Goal: Information Seeking & Learning: Compare options

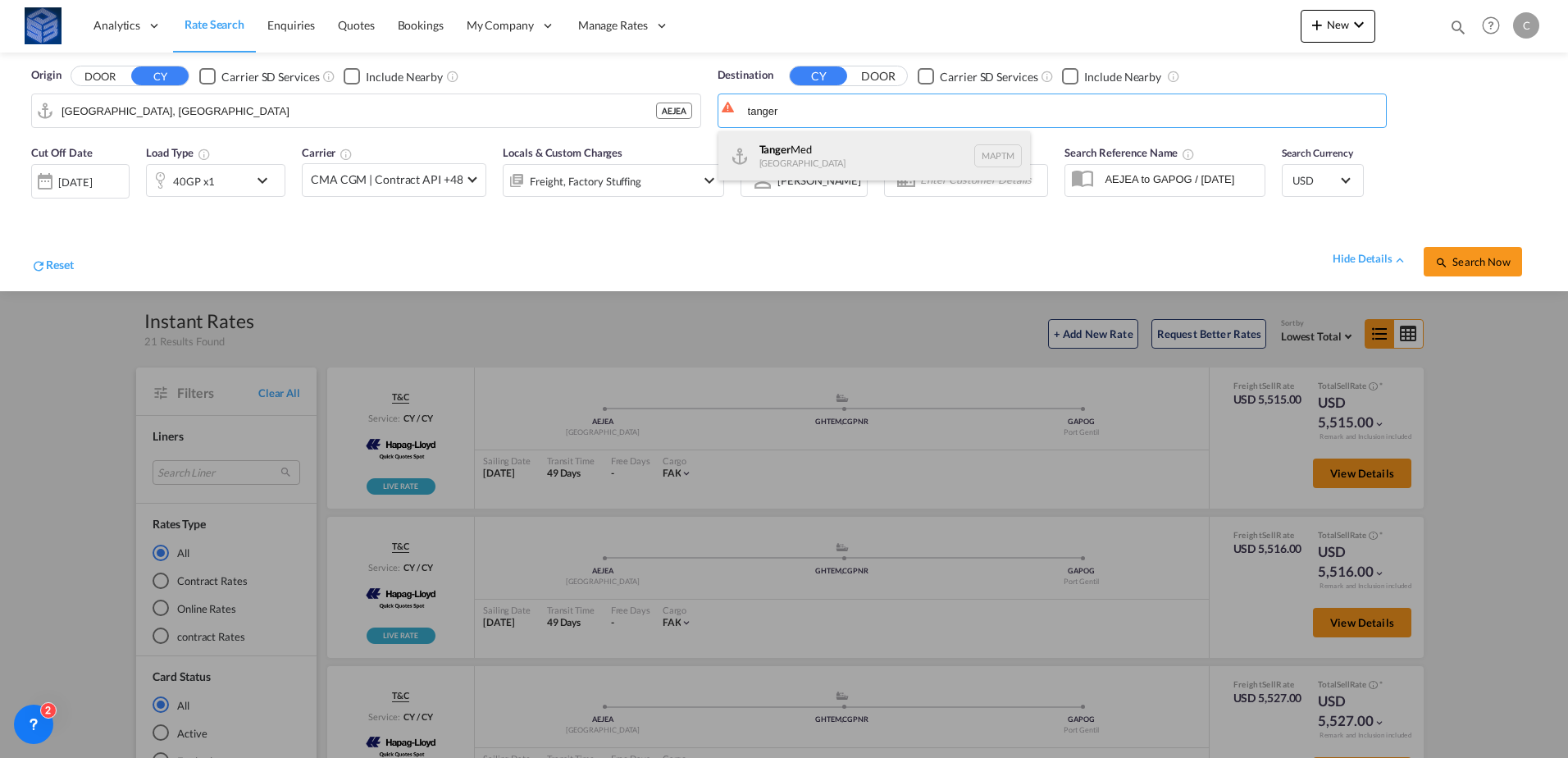
click at [813, 146] on div "Tanger Med [GEOGRAPHIC_DATA] MAPTM" at bounding box center [874, 155] width 311 height 49
type input "Tanger Med, MAPTM"
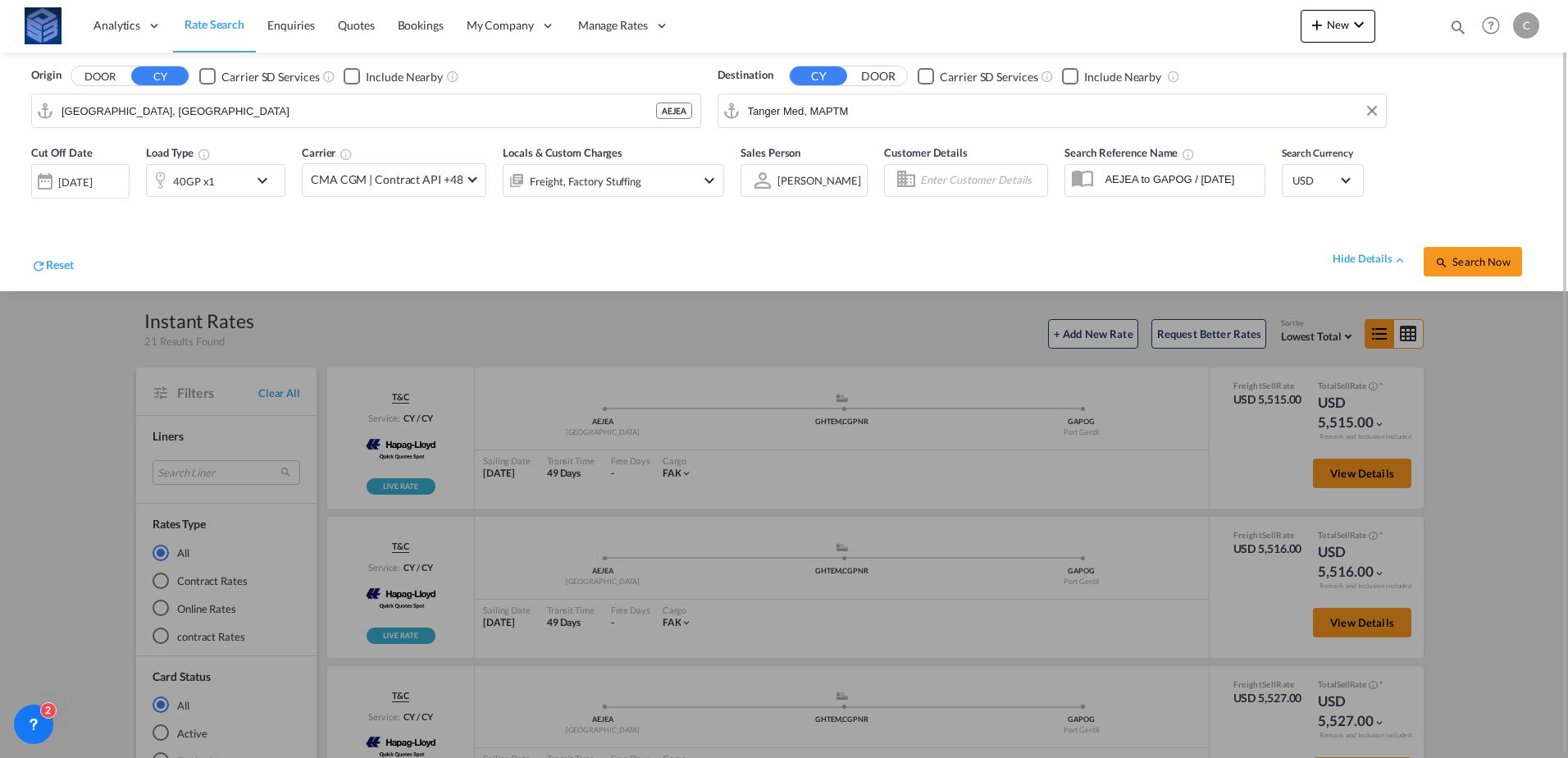
click at [251, 178] on div "40GP x1" at bounding box center [216, 180] width 139 height 33
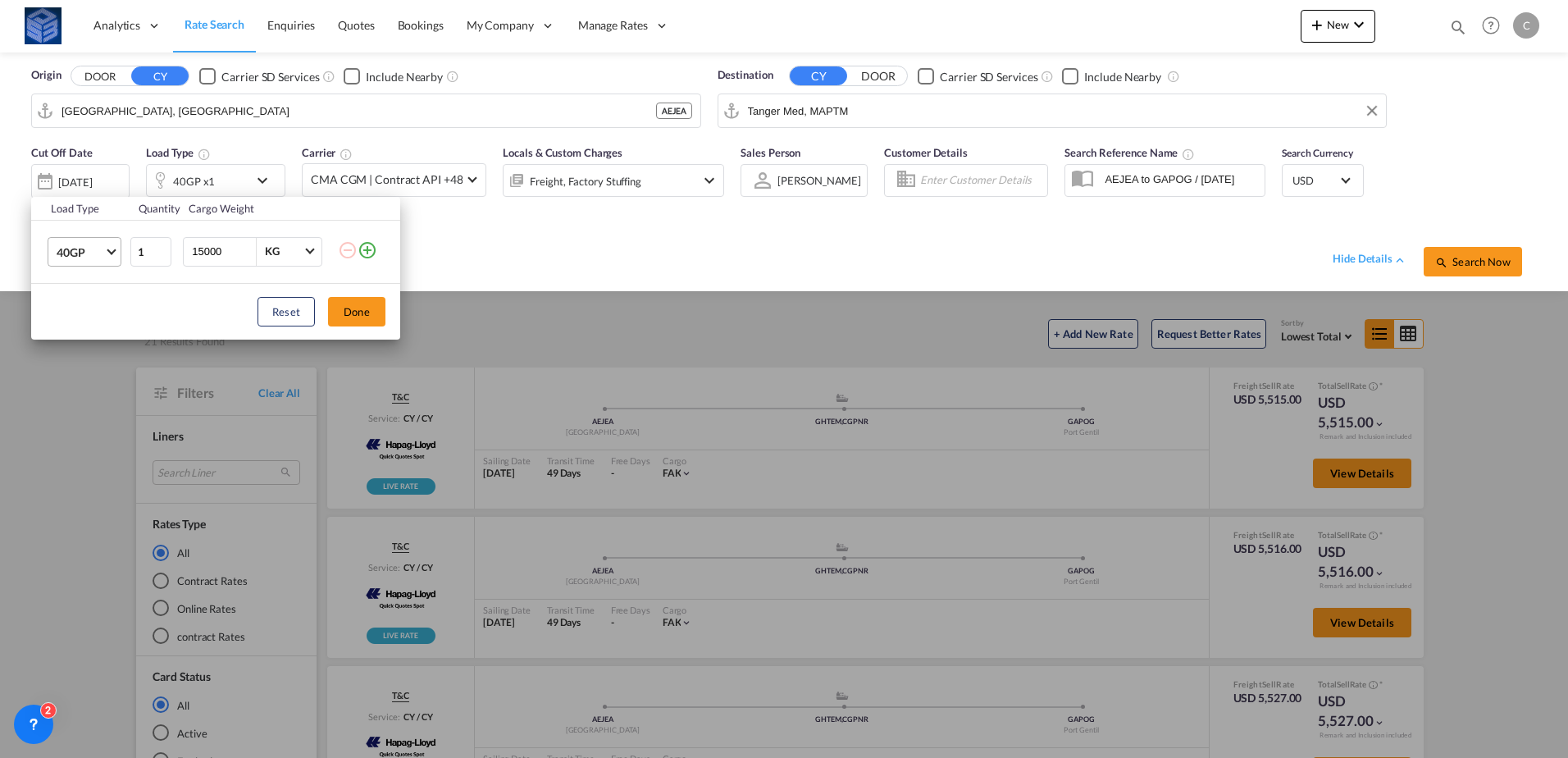
click at [91, 246] on span "40GP" at bounding box center [79, 253] width 47 height 16
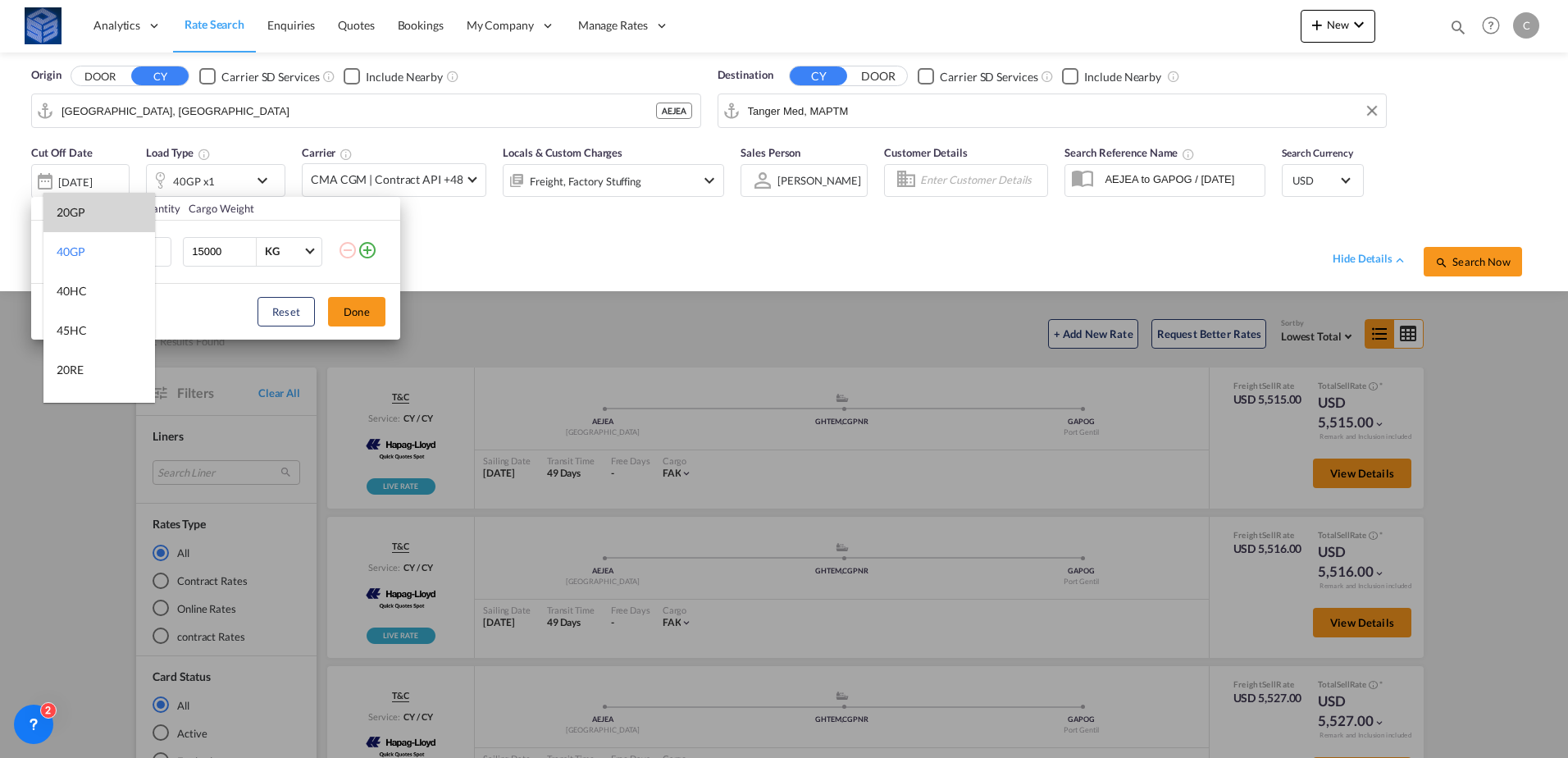
click at [86, 223] on md-option "20GP" at bounding box center [99, 212] width 112 height 39
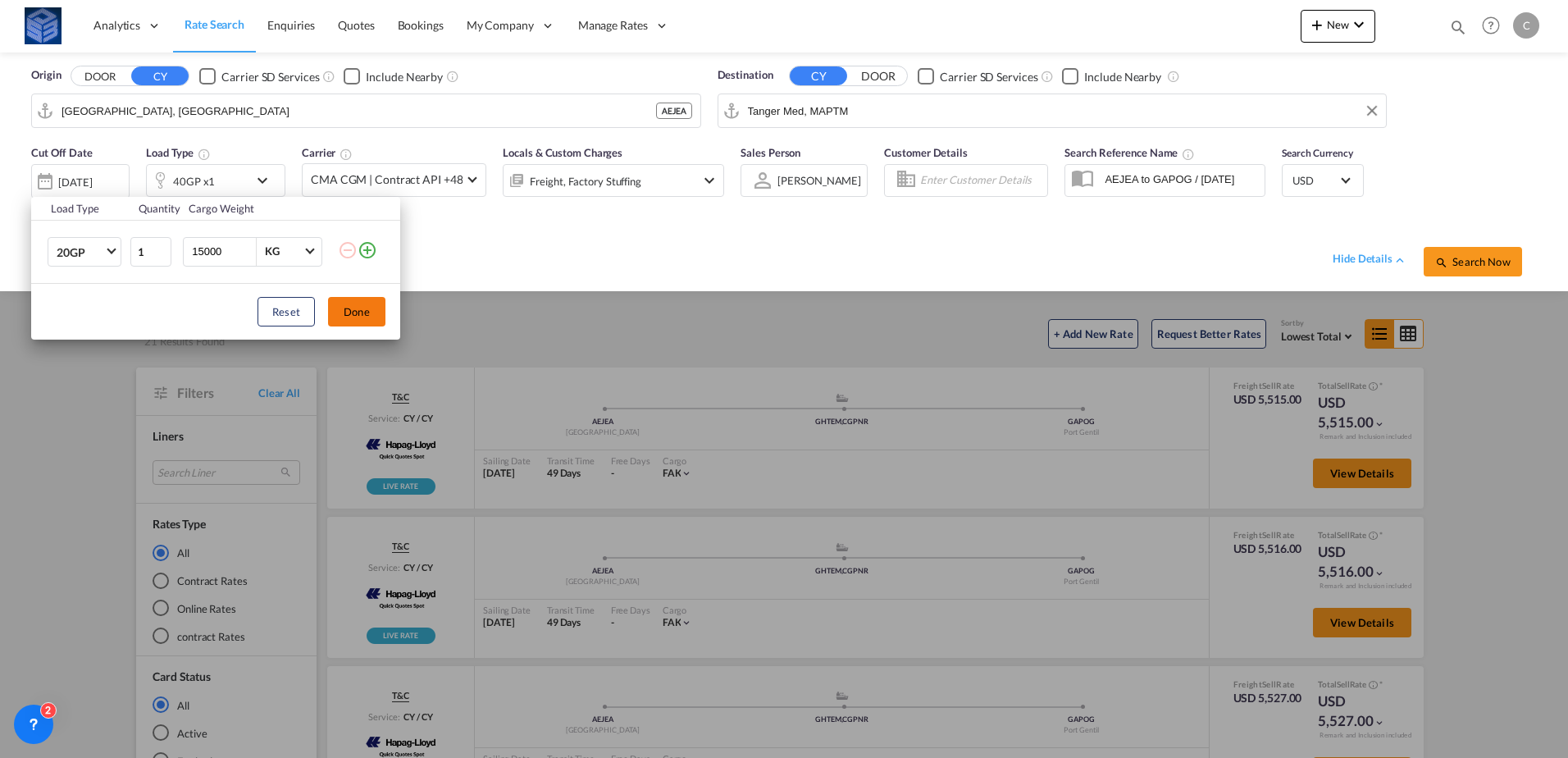
click at [367, 309] on button "Done" at bounding box center [357, 312] width 57 height 29
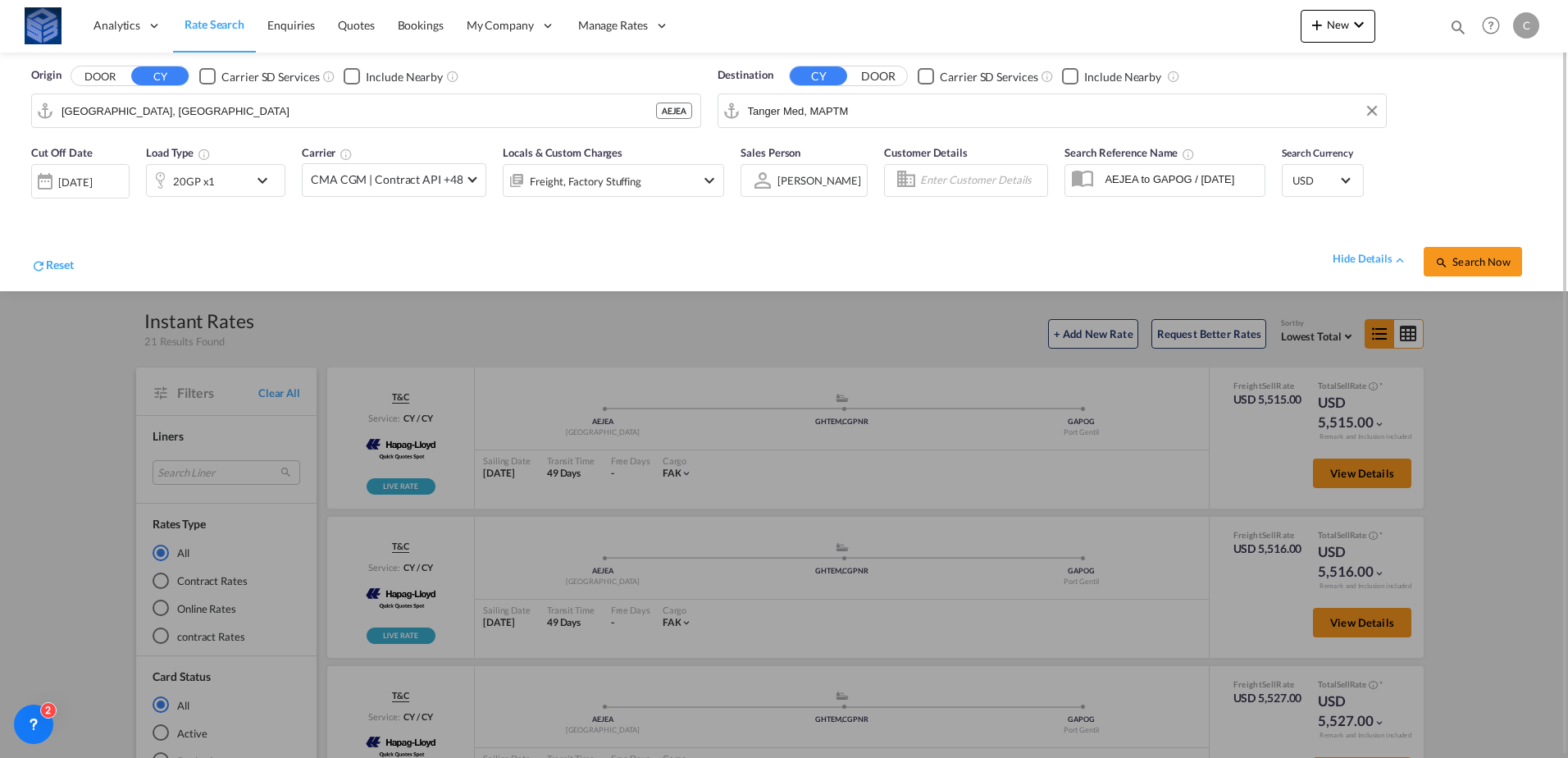
click at [1447, 245] on div "Search Now" at bounding box center [1480, 253] width 113 height 46
click at [1464, 267] on span "Search Now" at bounding box center [1473, 262] width 75 height 13
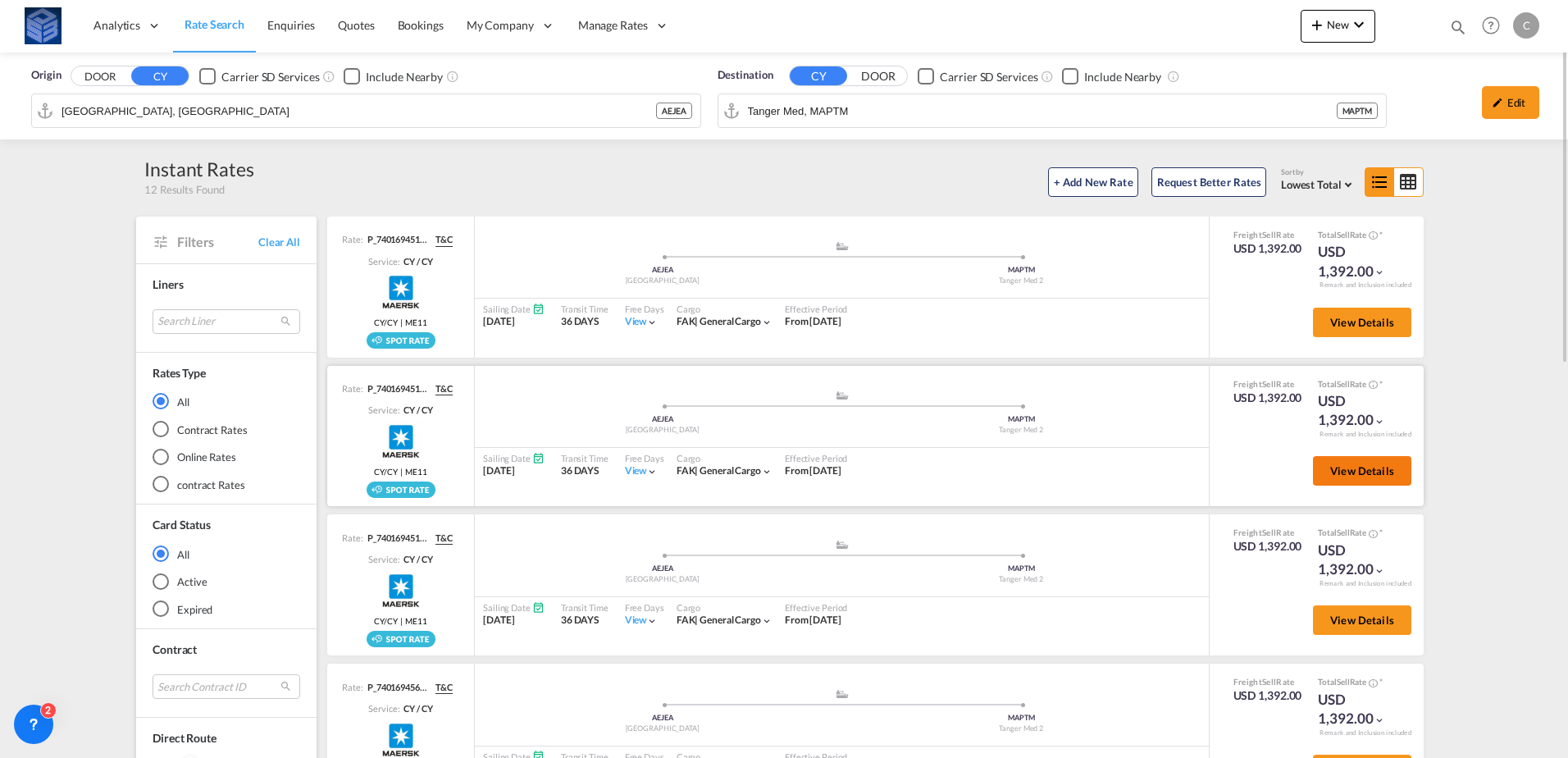
click at [1333, 481] on button "View Details" at bounding box center [1362, 471] width 98 height 29
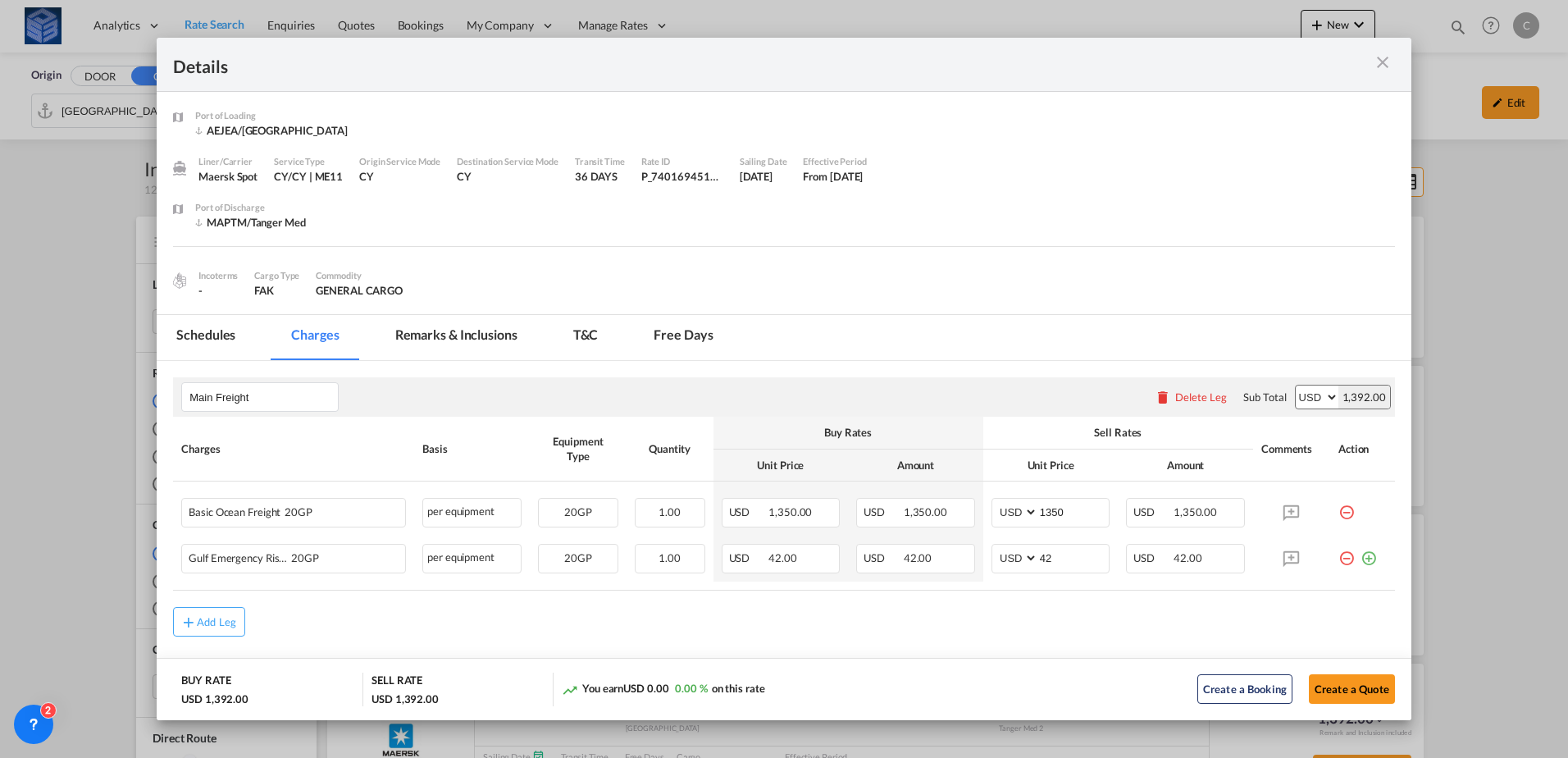
click at [1401, 63] on div "Details" at bounding box center [784, 64] width 1255 height 54
click at [1383, 63] on md-icon "icon-close m-3 fg-AAA8AD cursor" at bounding box center [1383, 62] width 20 height 20
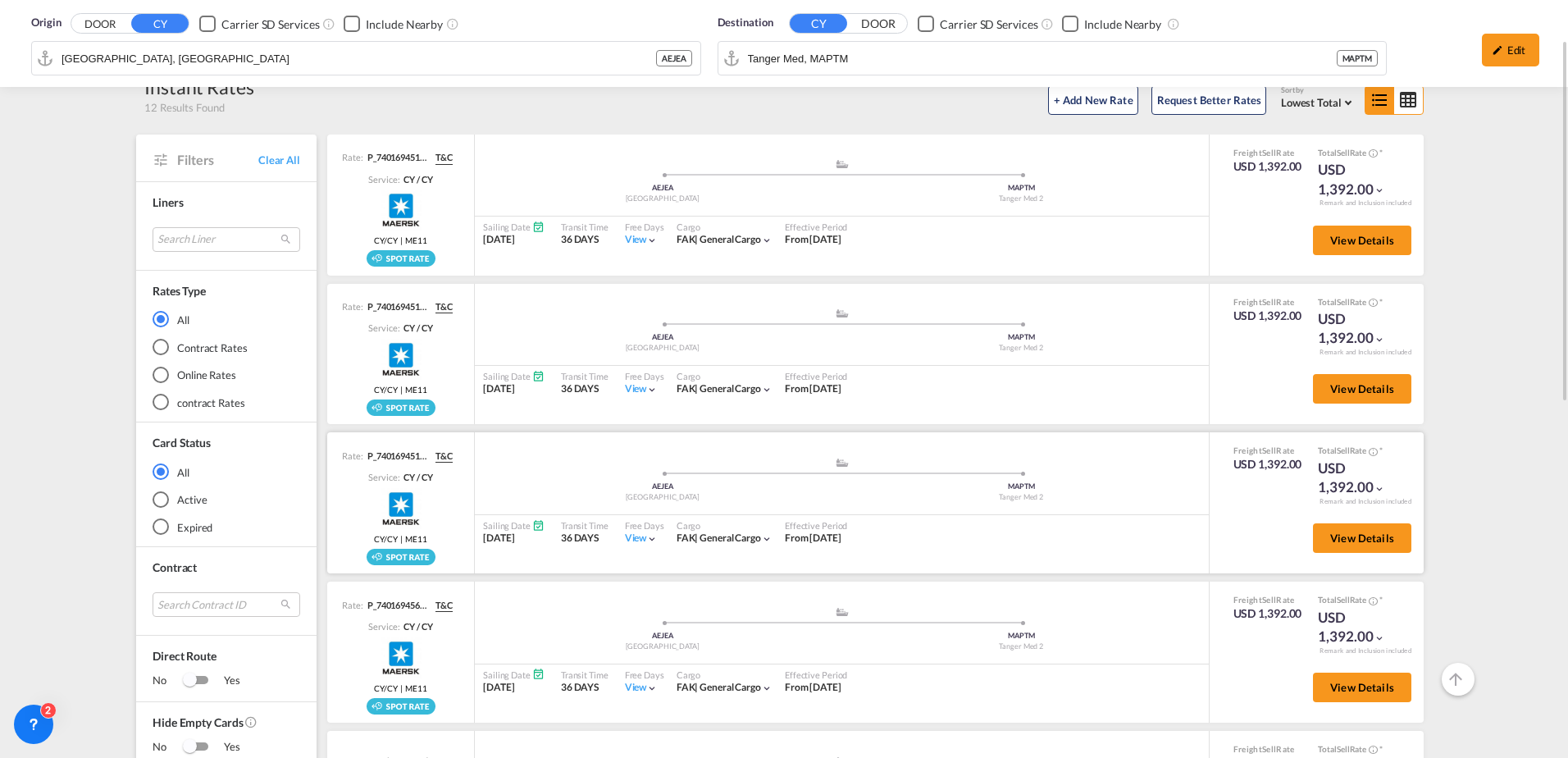
scroll to position [164, 0]
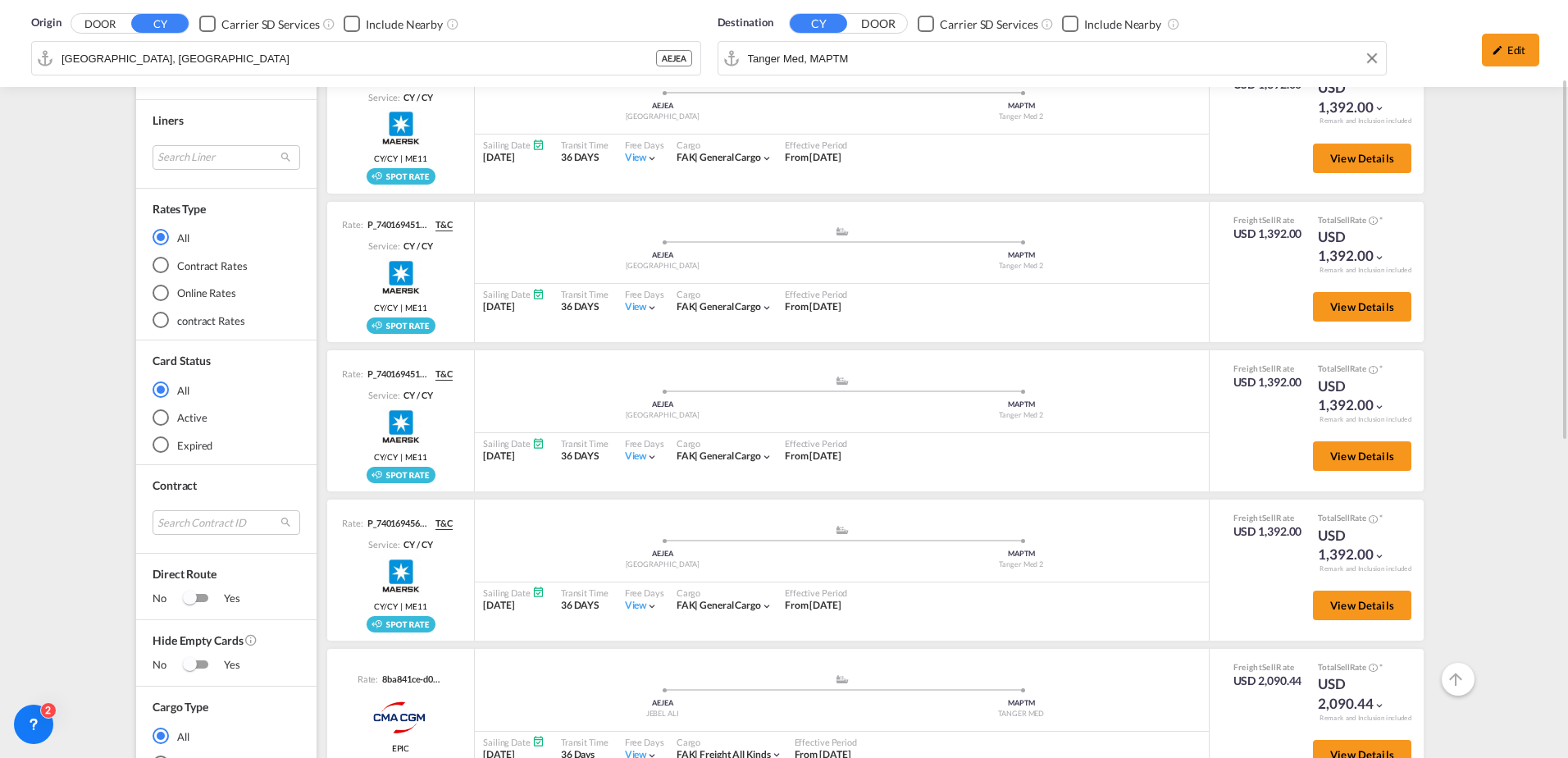
click at [897, 62] on div "Destination CY DOOR Carrier SD Services Include Nearby Tanger Med, MAPTM" at bounding box center [1052, 46] width 686 height 80
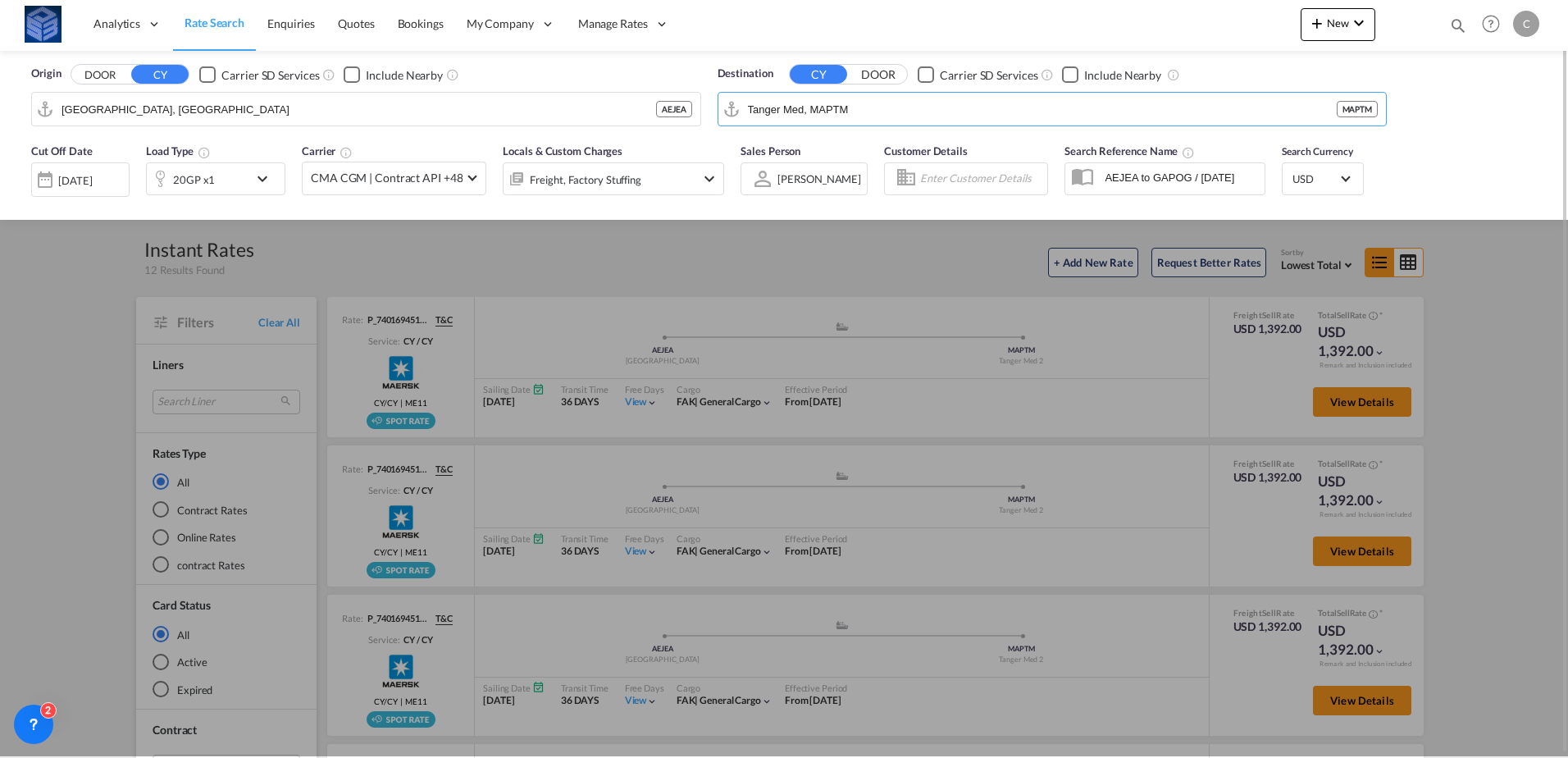
scroll to position [0, 0]
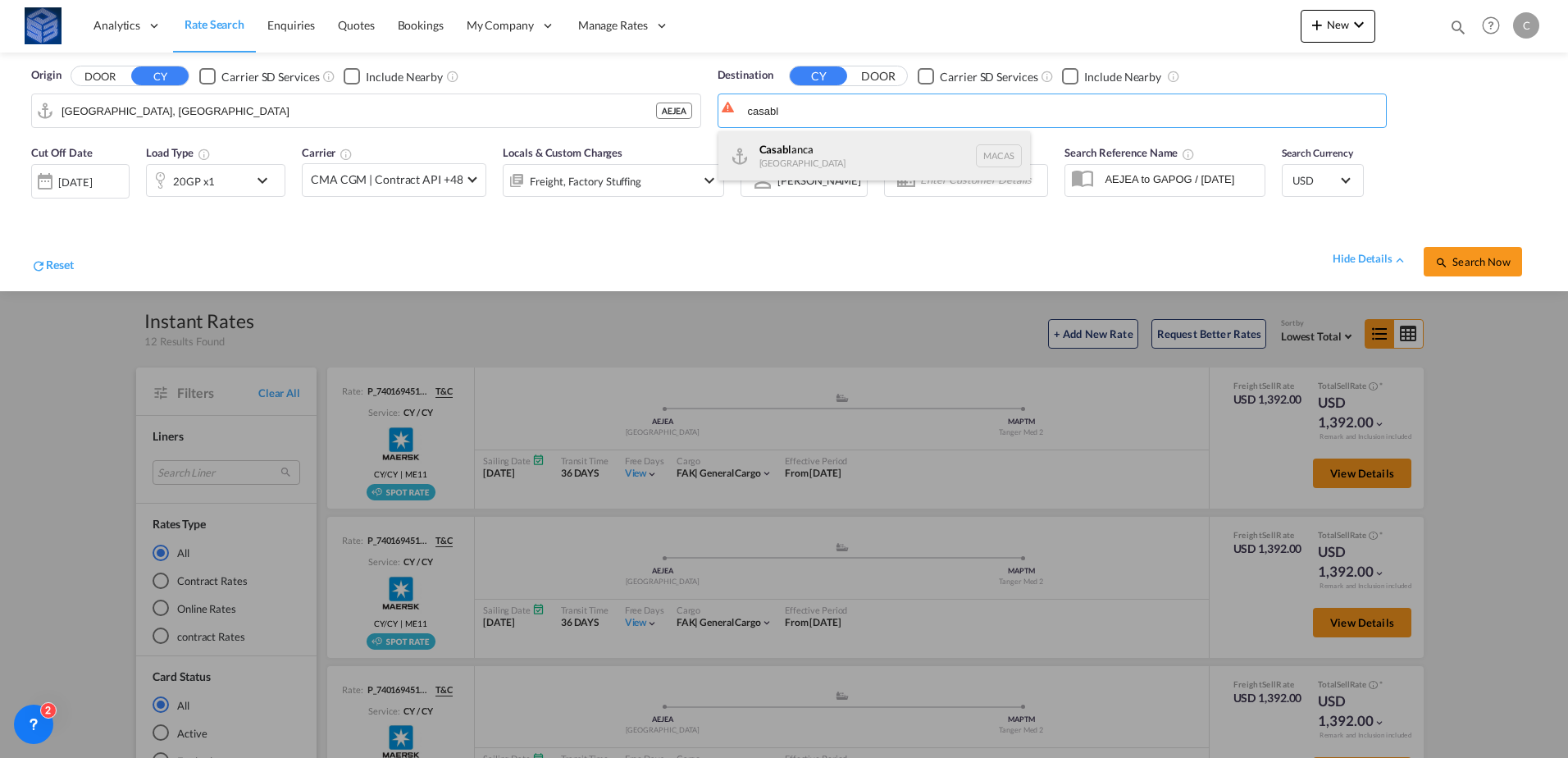
click at [817, 144] on div "Casabl anca [GEOGRAPHIC_DATA] [GEOGRAPHIC_DATA]" at bounding box center [874, 155] width 311 height 49
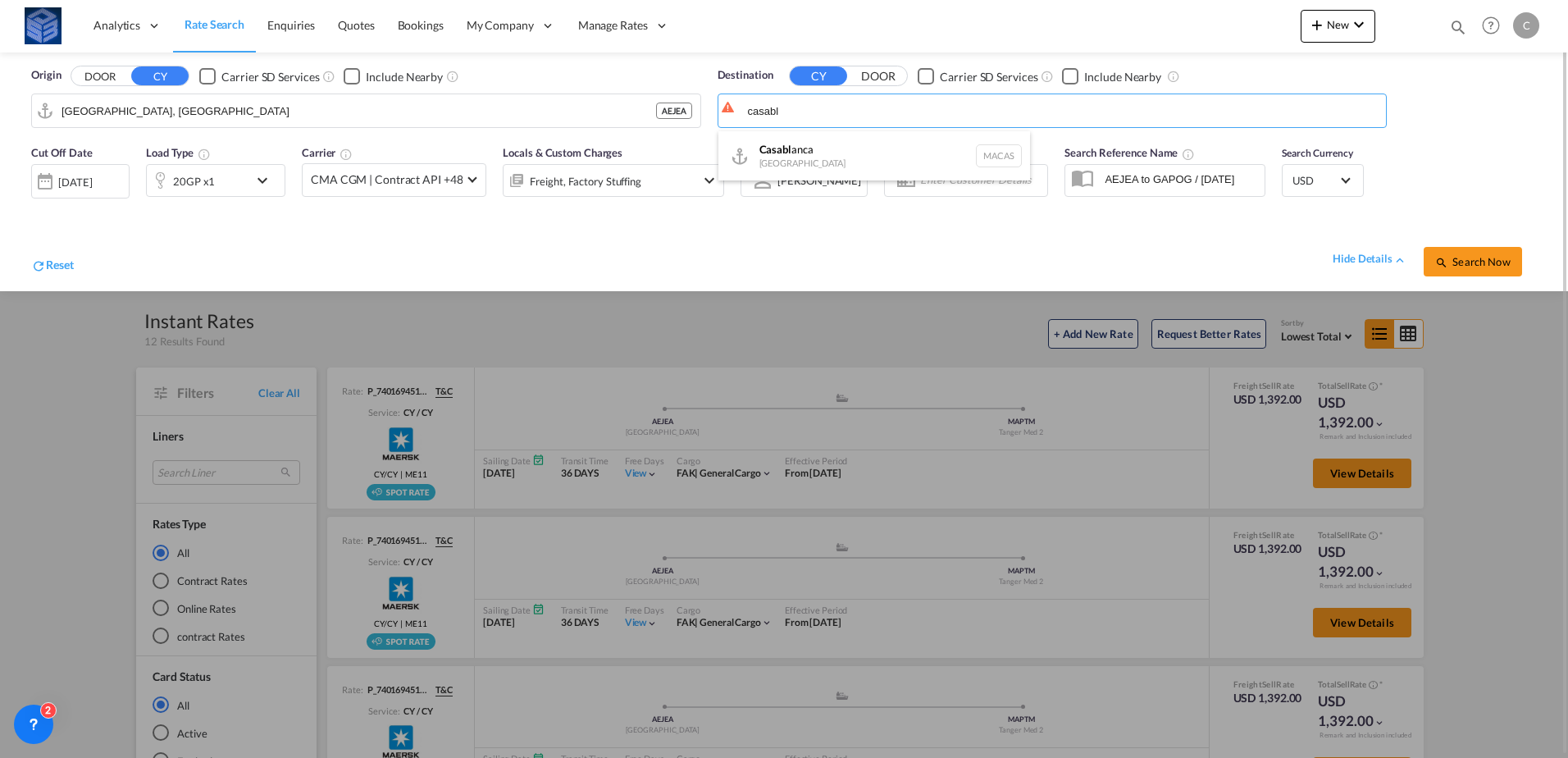
type input "[GEOGRAPHIC_DATA], MACAS"
click at [1461, 257] on span "Search Now" at bounding box center [1473, 262] width 75 height 13
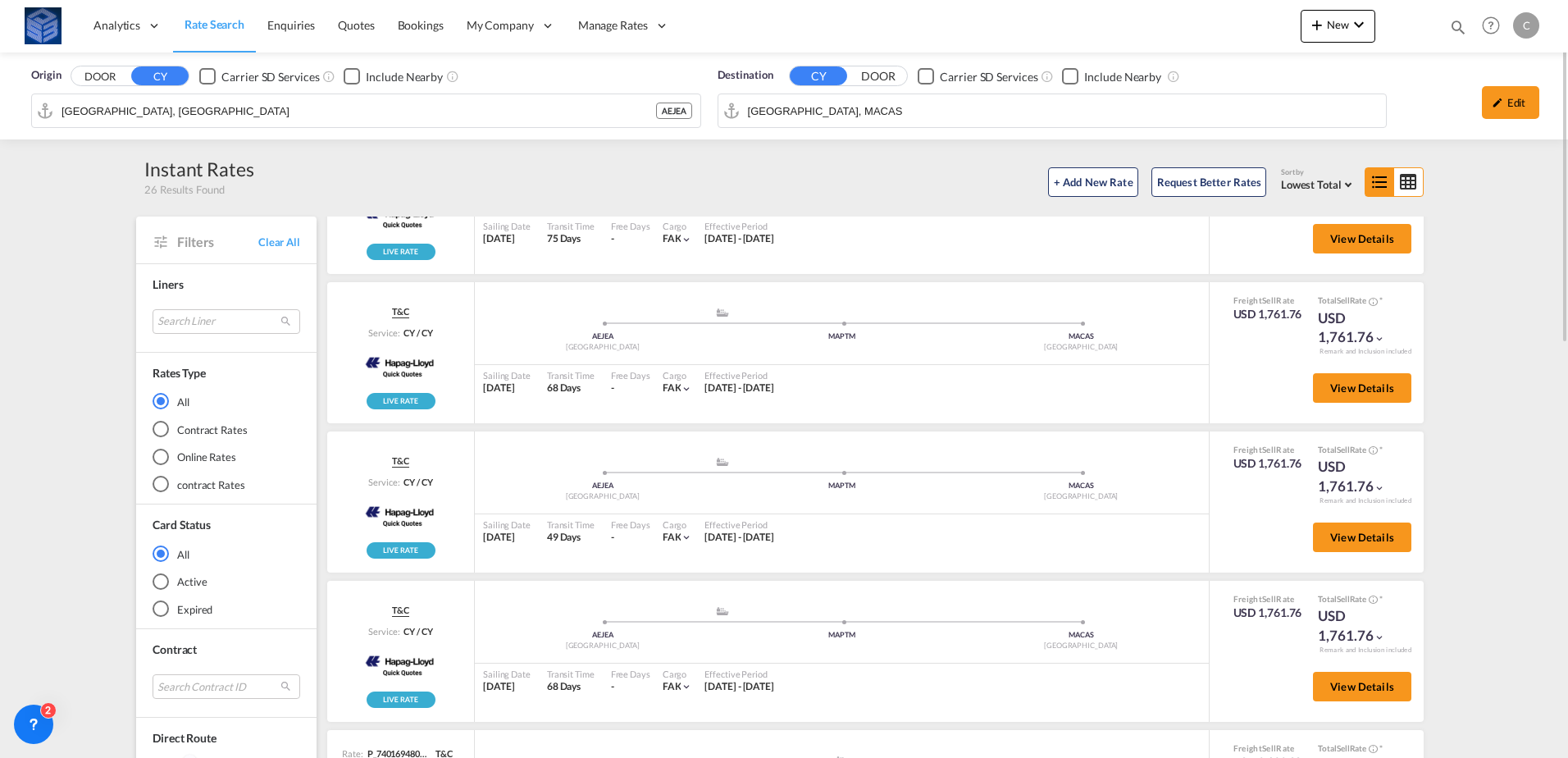
click at [853, 118] on div "Origin DOOR CY Carrier SD Services Include Nearby [GEOGRAPHIC_DATA], AEJEA AEJE…" at bounding box center [784, 96] width 1568 height 87
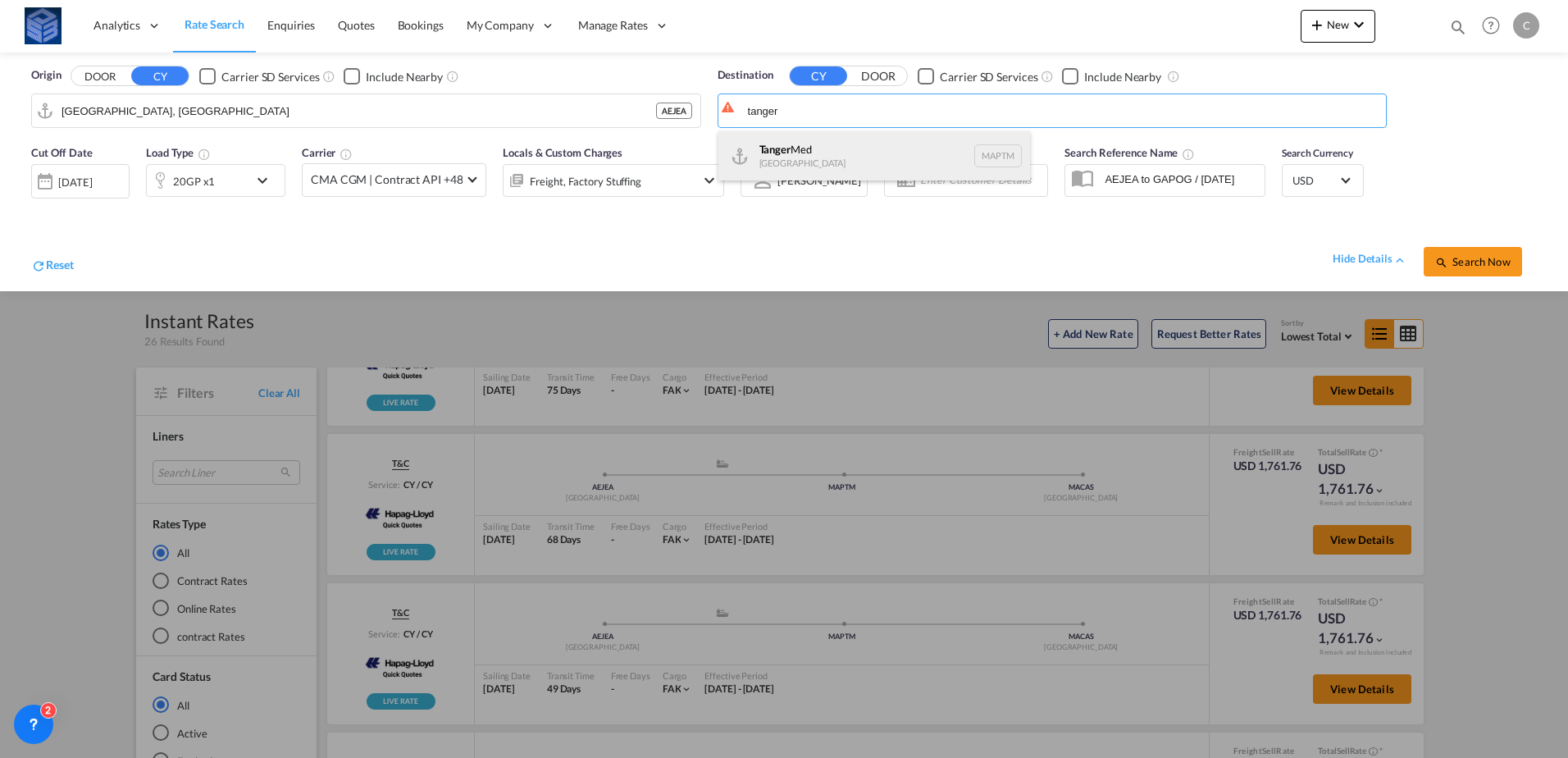
click at [795, 146] on div "Tanger Med [GEOGRAPHIC_DATA] MAPTM" at bounding box center [874, 155] width 311 height 49
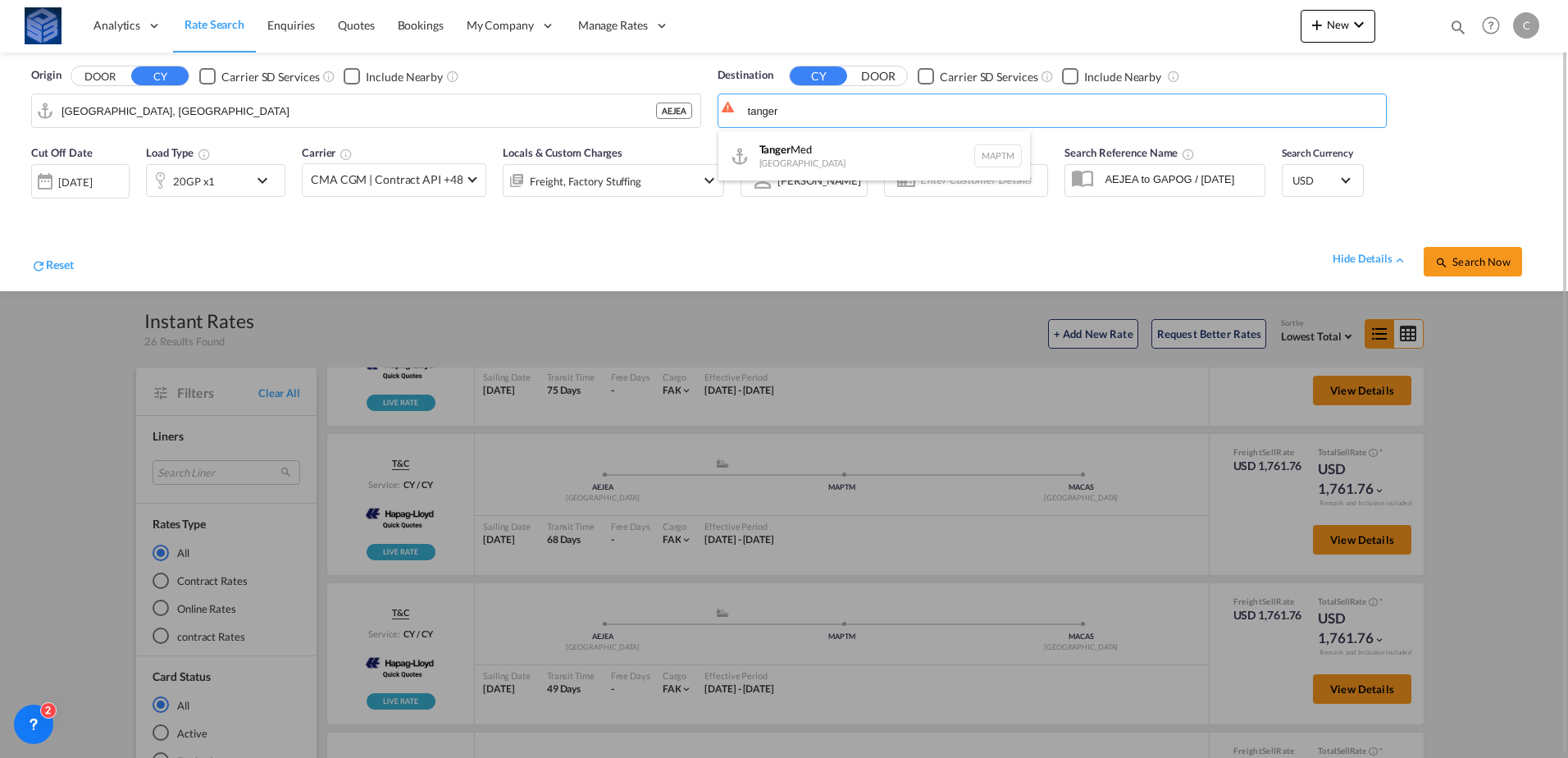
type input "Tanger Med, MAPTM"
click at [1470, 254] on button "Search Now" at bounding box center [1473, 262] width 98 height 29
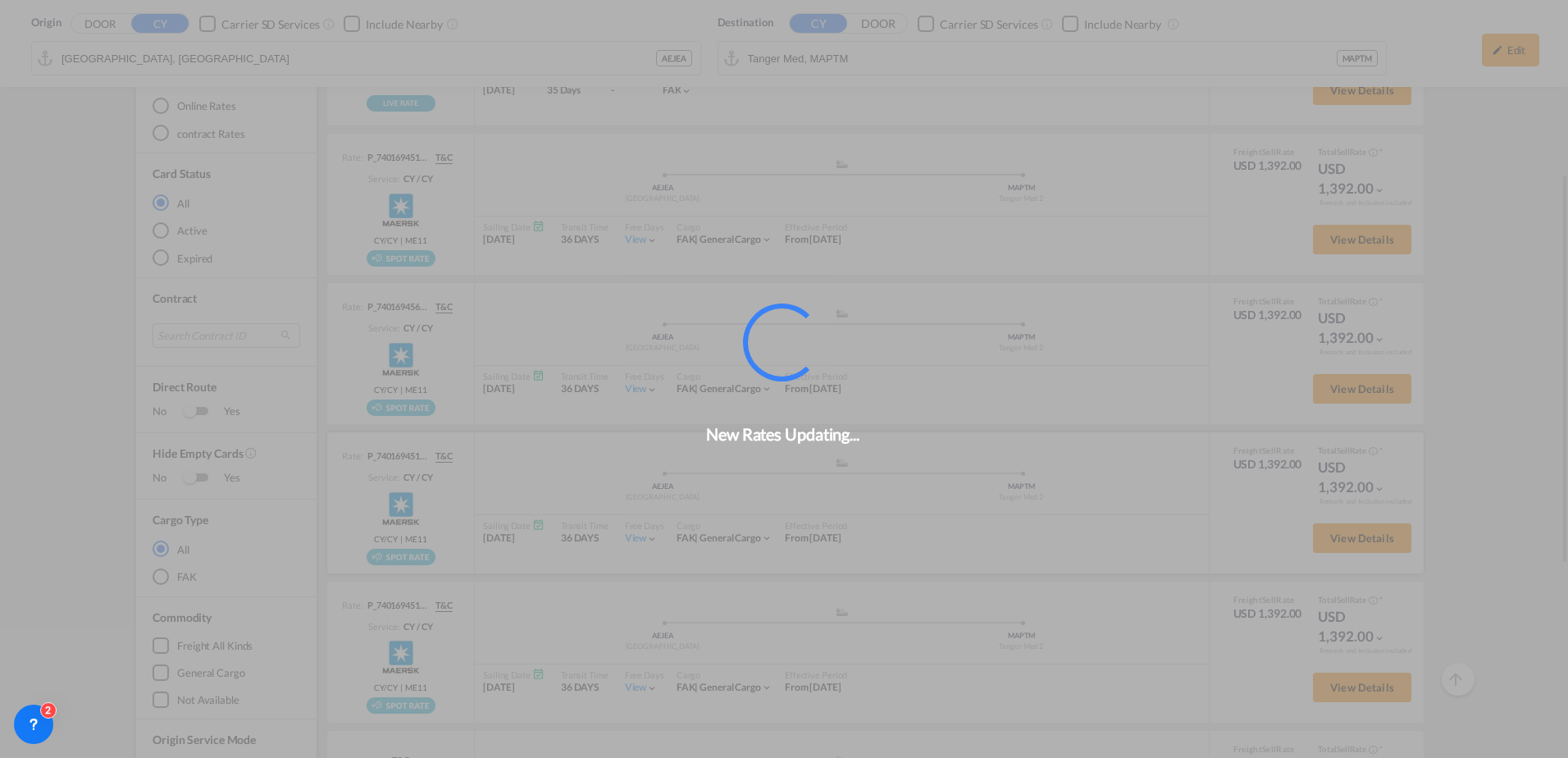
scroll to position [347, 0]
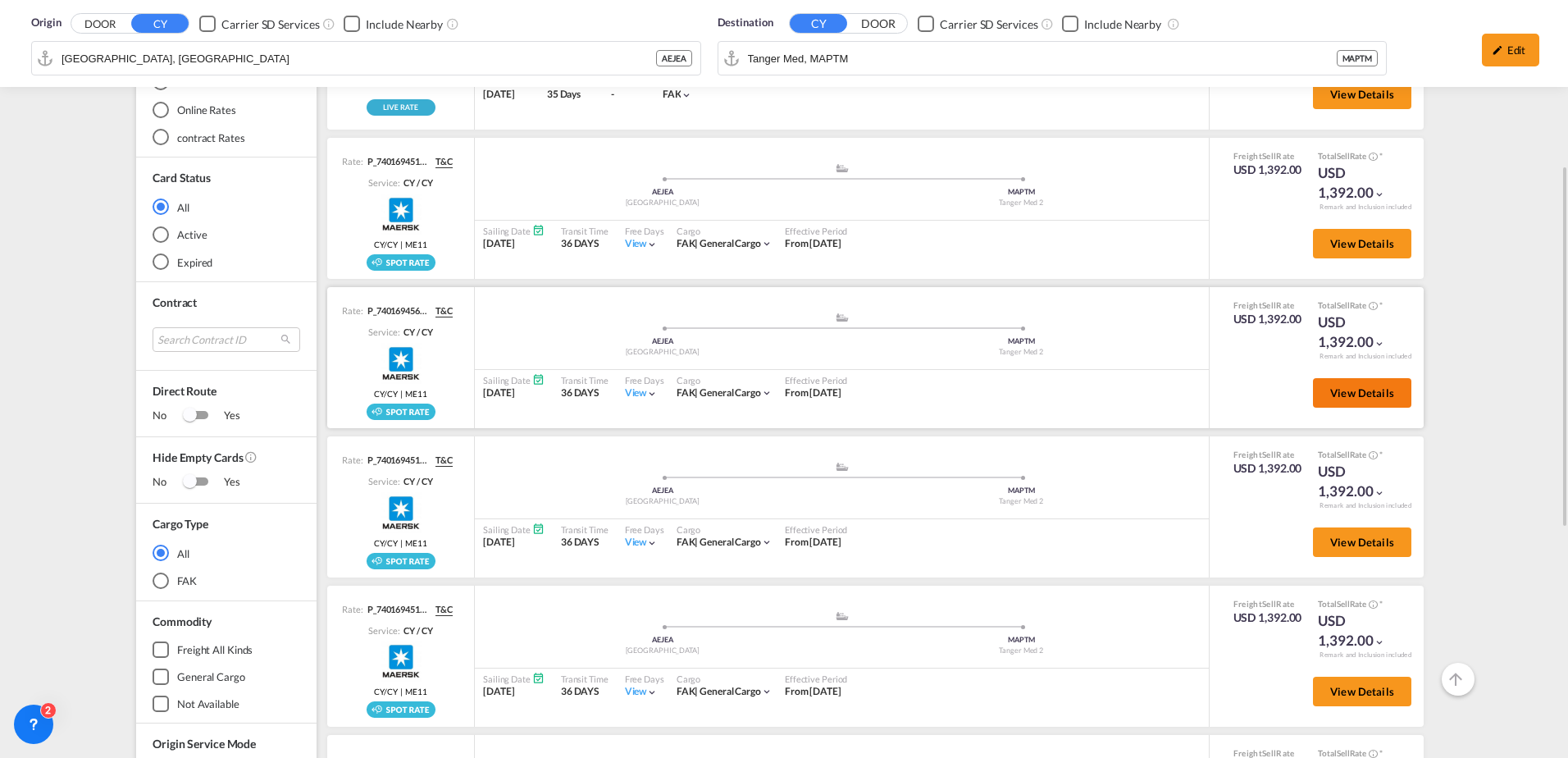
click at [1331, 396] on span "View Details" at bounding box center [1363, 393] width 64 height 13
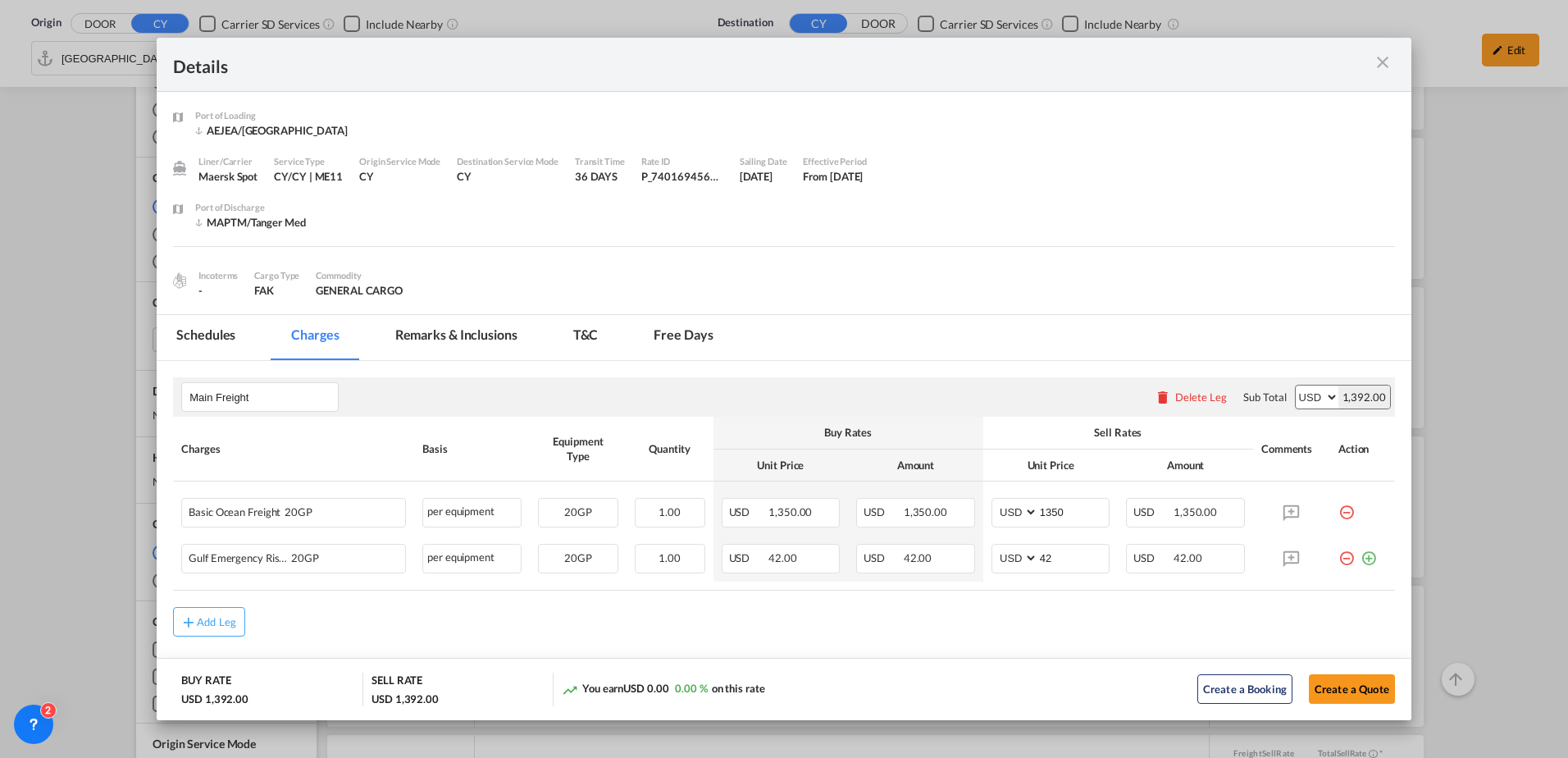
click at [668, 339] on md-tab-item "Free days" at bounding box center [683, 337] width 98 height 46
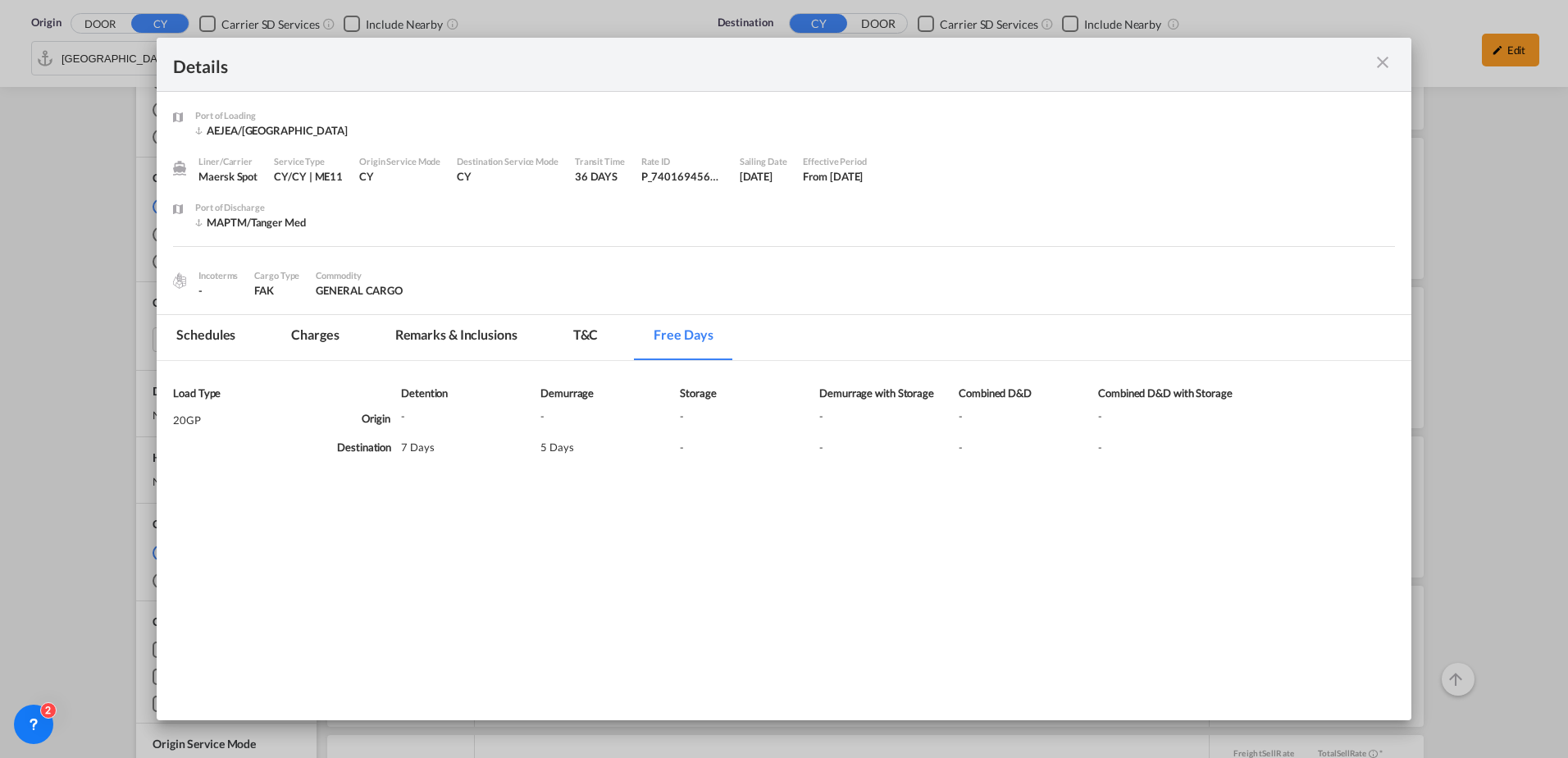
click at [1374, 63] on md-icon "icon-close m-3 fg-AAA8AD cursor" at bounding box center [1383, 62] width 20 height 20
